Goal: Task Accomplishment & Management: Complete application form

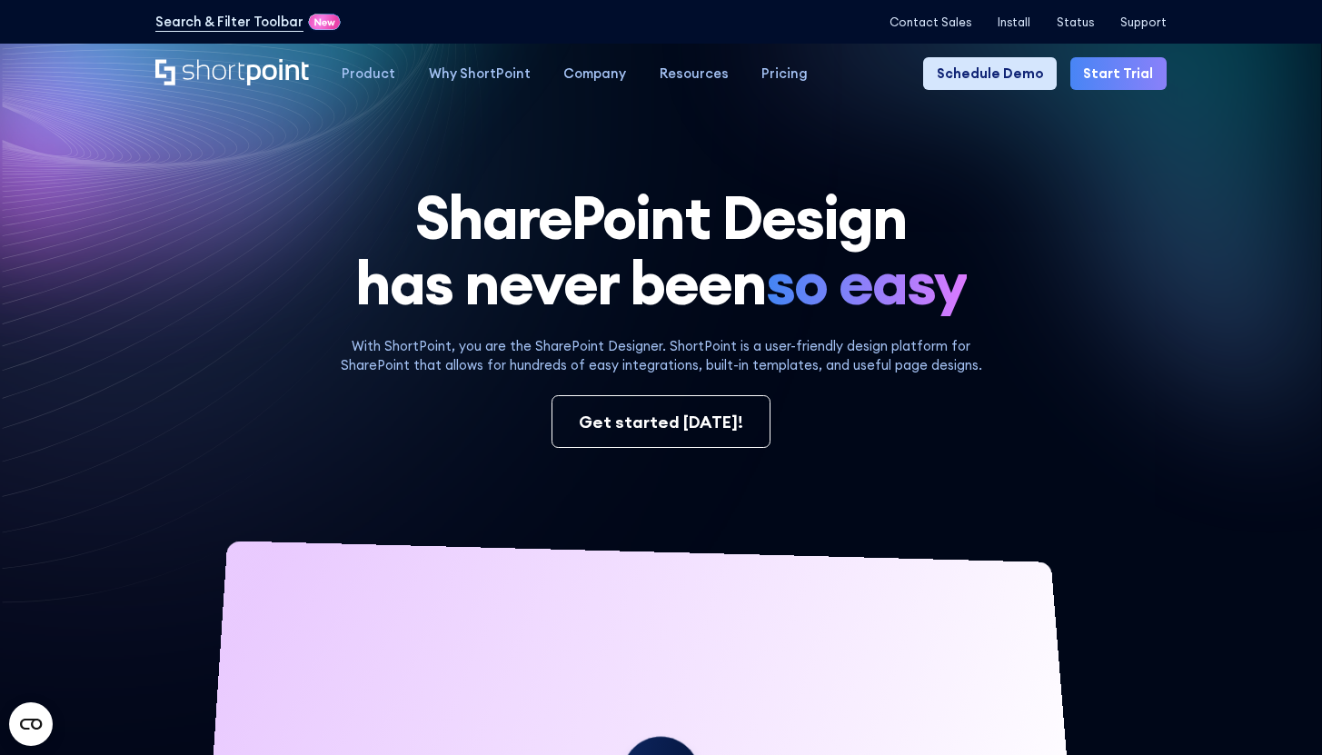
click at [985, 73] on link "Schedule Demo" at bounding box center [990, 73] width 134 height 33
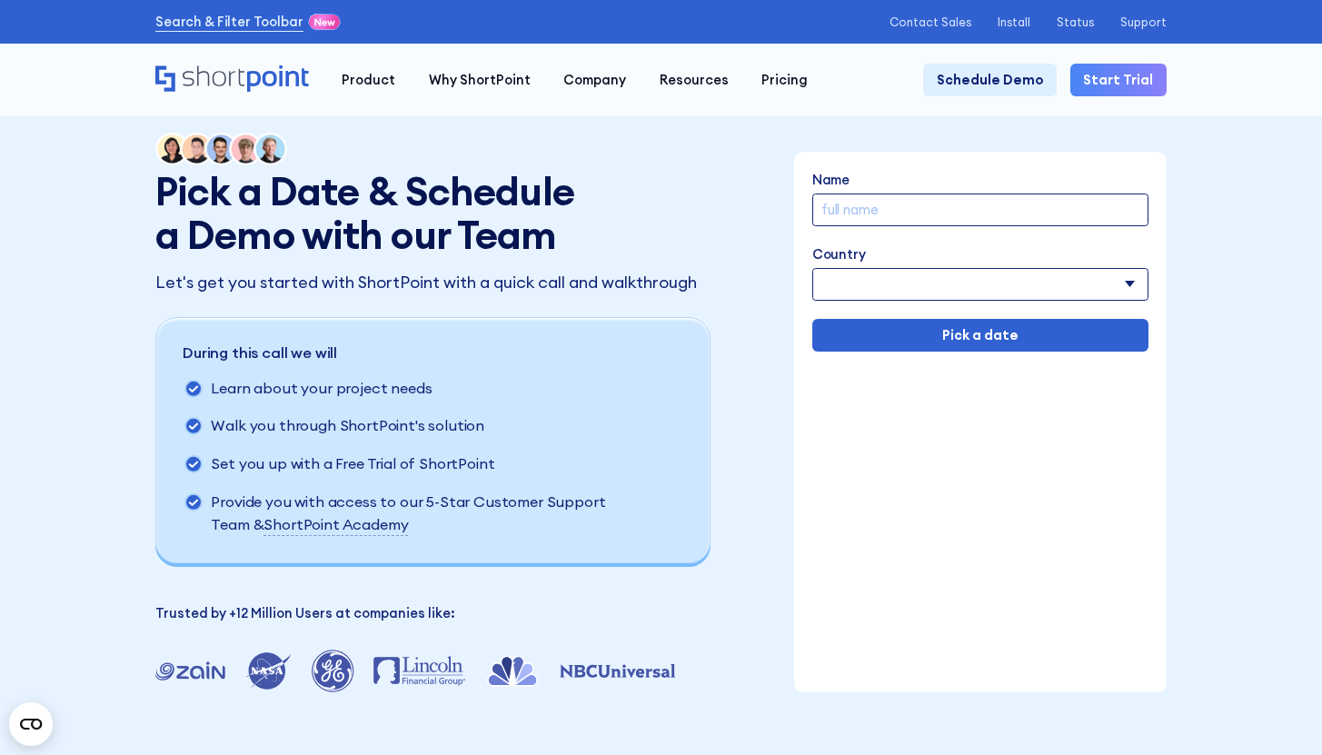
click at [879, 211] on input "Name" at bounding box center [980, 210] width 336 height 33
type input "Luisa test"
click at [901, 282] on select "Afghanistan Albania Algeria American Samoa Andorra Angola Anguilla Argentina Ar…" at bounding box center [980, 284] width 336 height 33
select select "Albania"
click at [813, 270] on select "Afghanistan Albania Algeria American Samoa Andorra Angola Anguilla Argentina Ar…" at bounding box center [980, 284] width 336 height 33
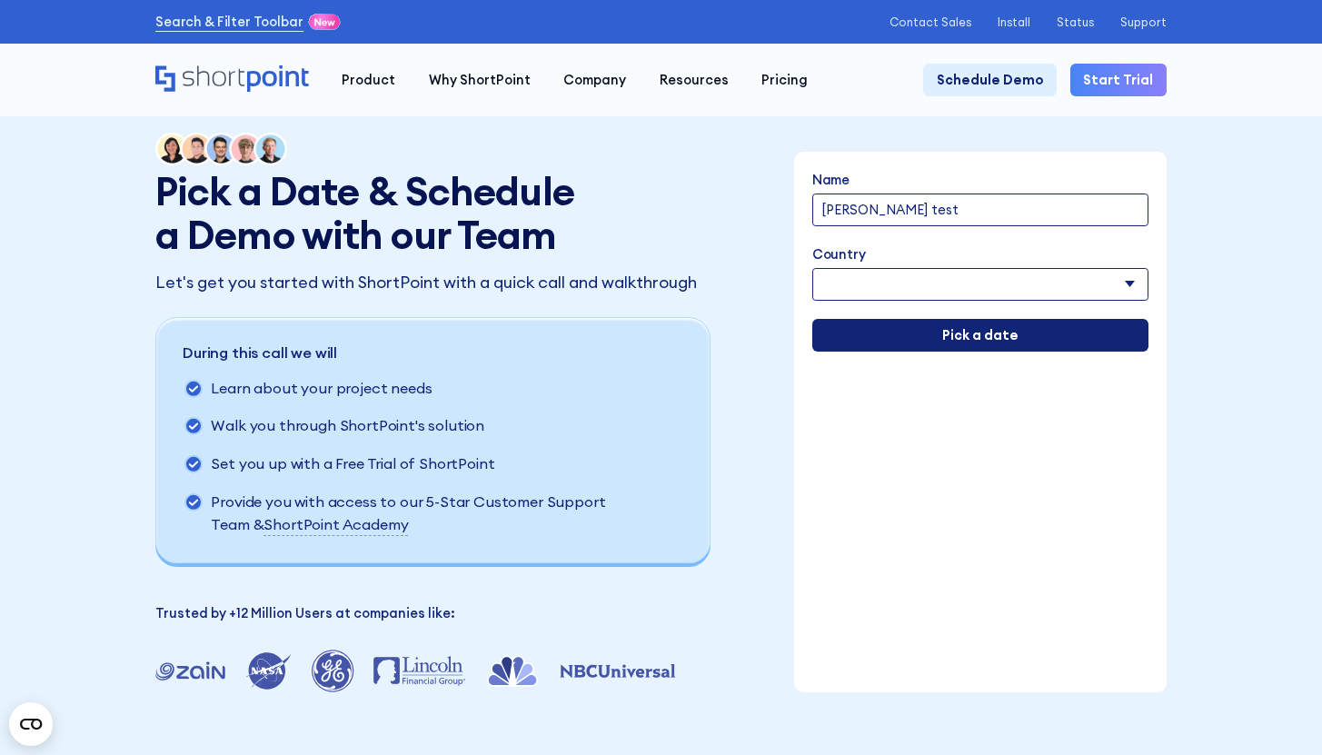
click at [889, 339] on input "Pick a date" at bounding box center [980, 335] width 336 height 33
